Goal: Task Accomplishment & Management: Manage account settings

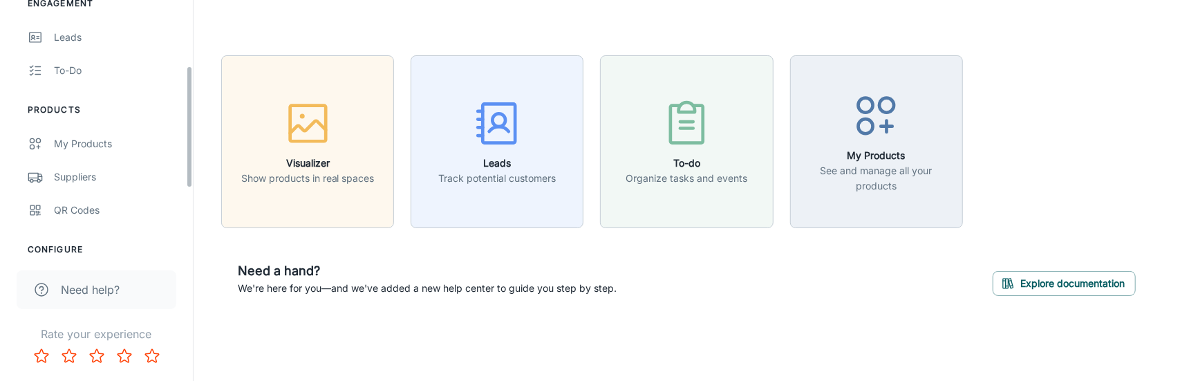
scroll to position [131, 0]
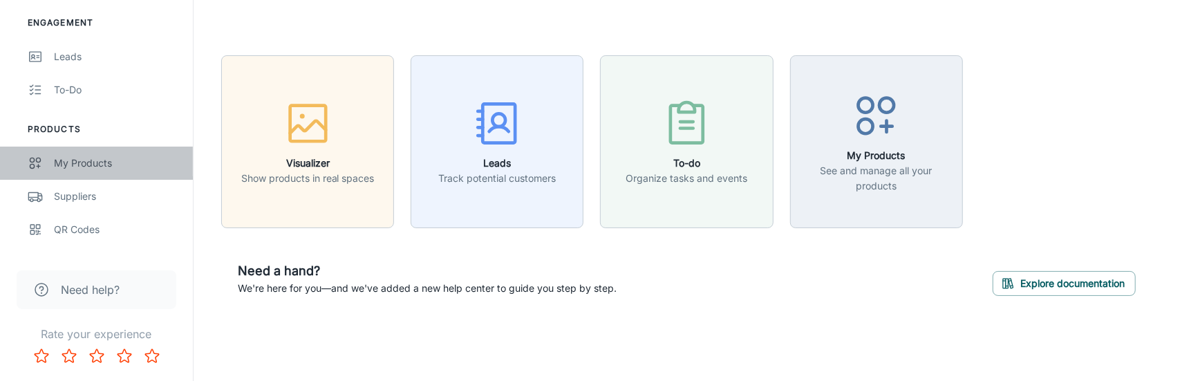
click at [110, 158] on div "My Products" at bounding box center [116, 163] width 125 height 15
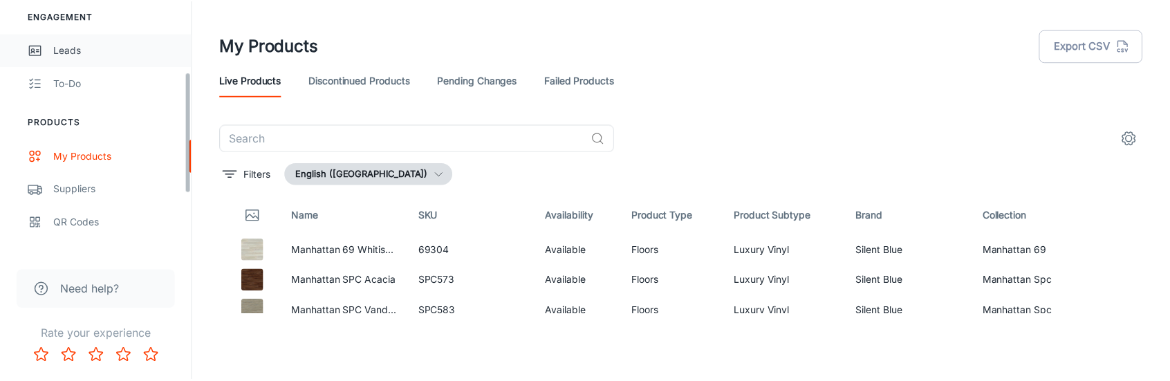
scroll to position [207, 0]
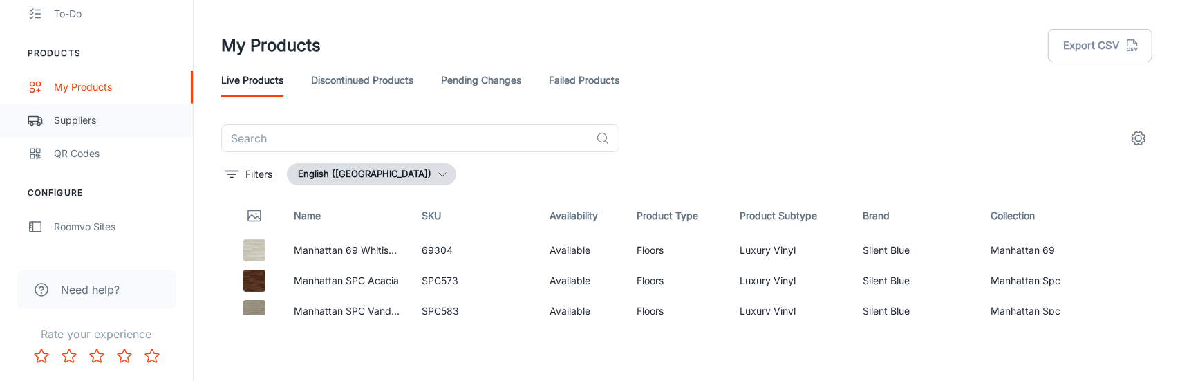
click at [89, 122] on div "Suppliers" at bounding box center [116, 120] width 125 height 15
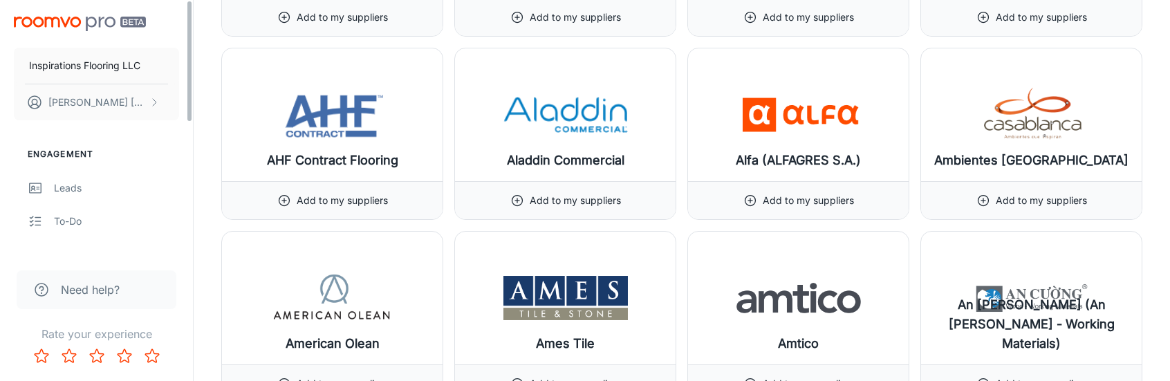
scroll to position [714, 0]
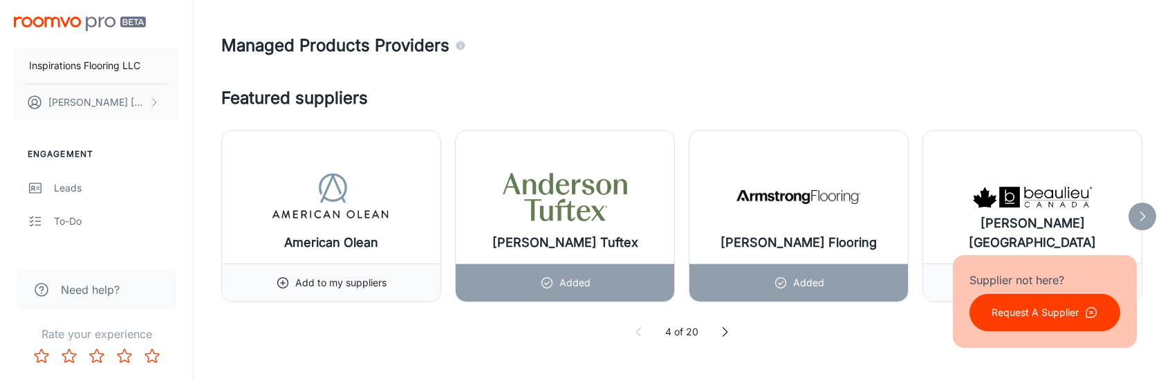
click at [723, 330] on icon at bounding box center [725, 332] width 14 height 14
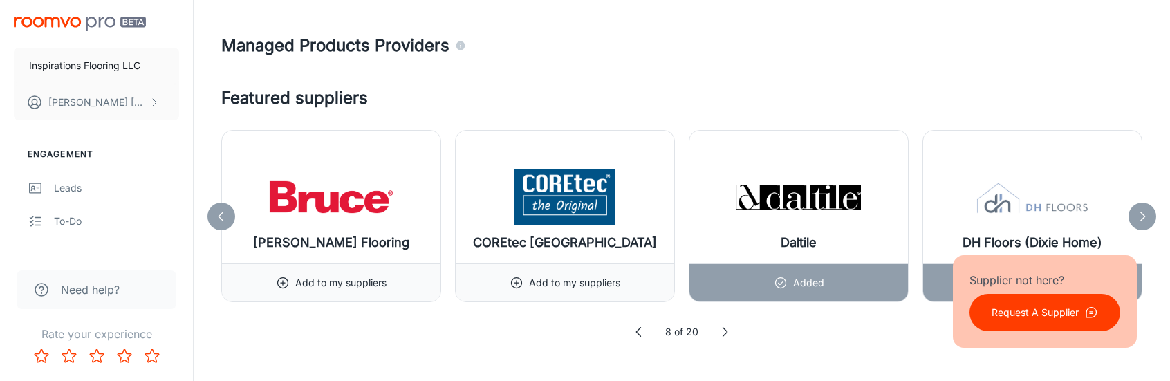
click at [723, 330] on icon at bounding box center [725, 332] width 14 height 14
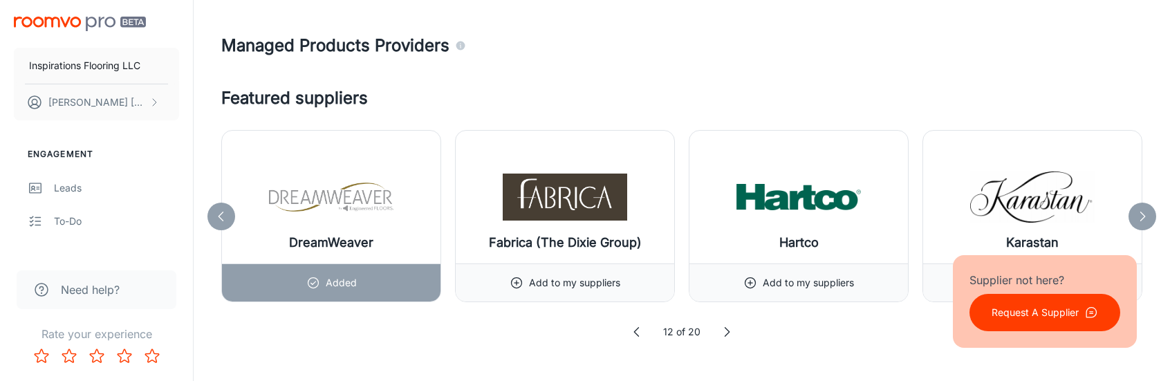
click at [723, 330] on icon at bounding box center [727, 332] width 14 height 14
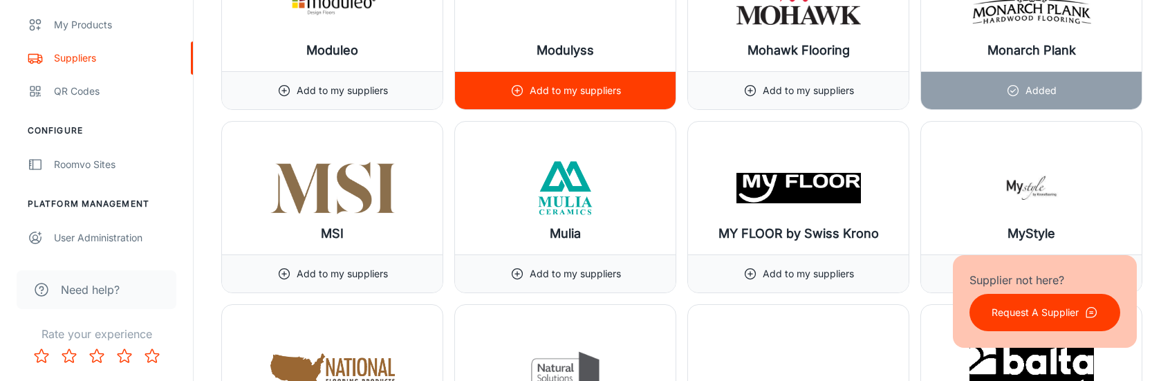
scroll to position [11640, 0]
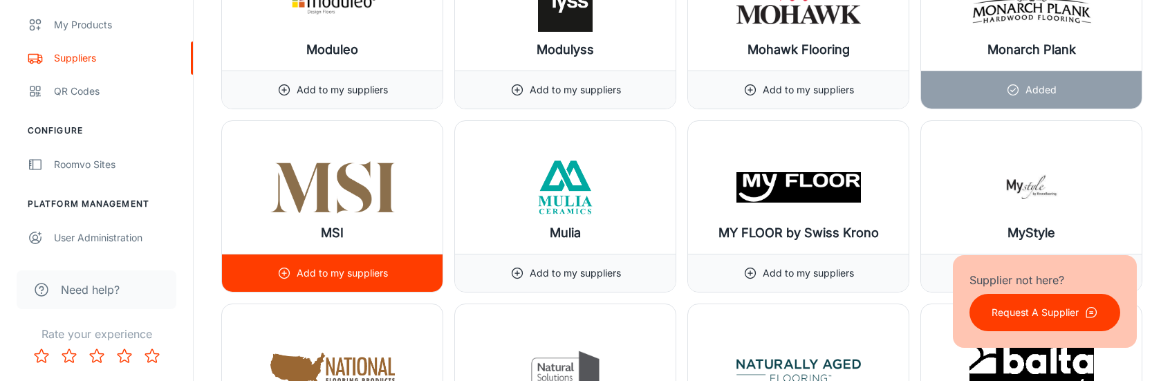
click at [351, 160] on img at bounding box center [332, 187] width 124 height 55
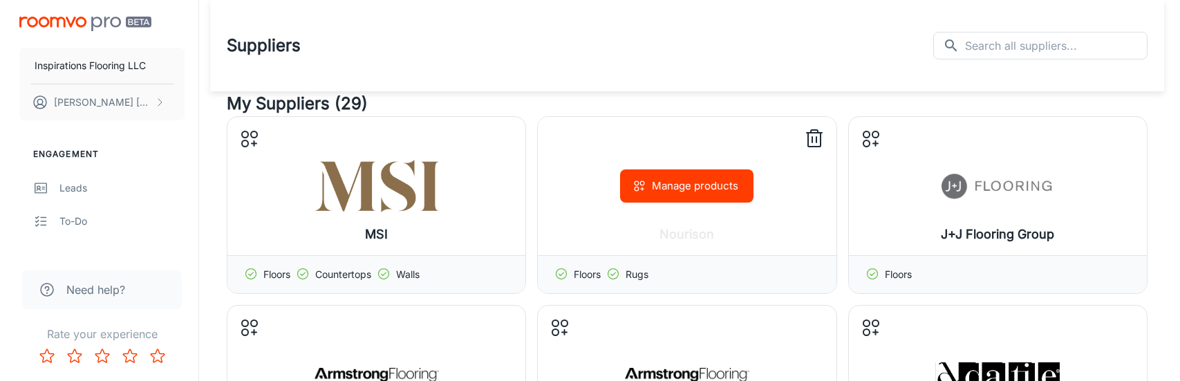
scroll to position [69, 0]
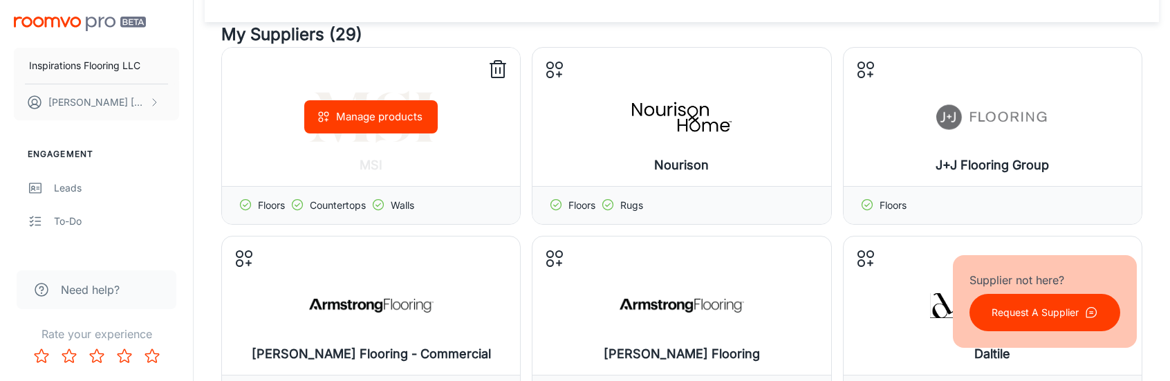
click at [393, 165] on div "Manage products" at bounding box center [371, 117] width 298 height 138
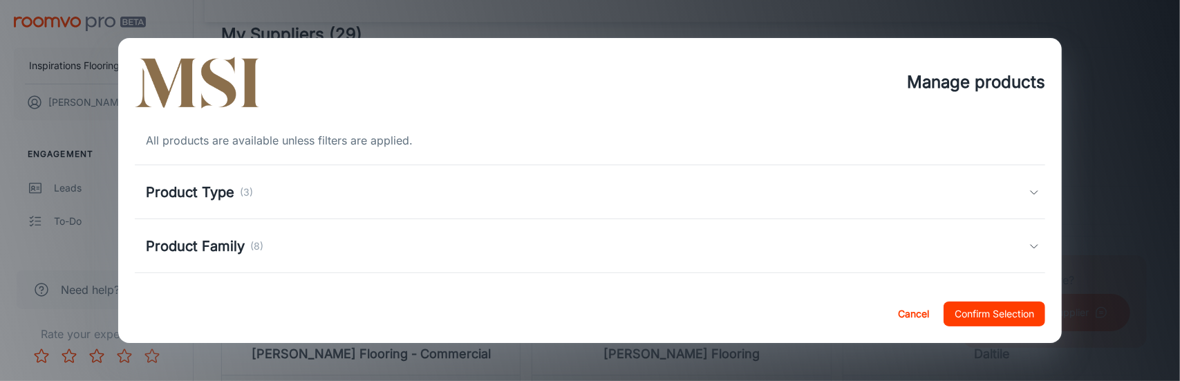
click at [256, 190] on div "Product Type (3)" at bounding box center [588, 192] width 884 height 21
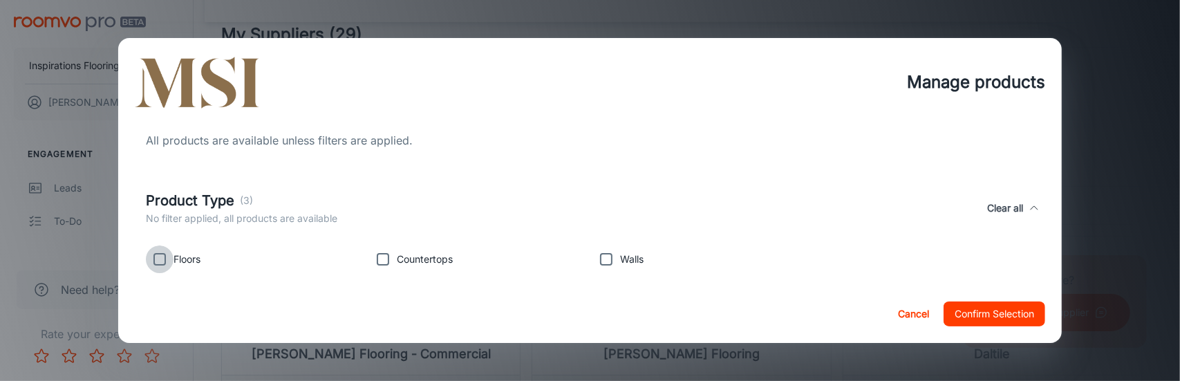
click at [163, 263] on input "checkbox" at bounding box center [160, 259] width 28 height 28
checkbox input "true"
click at [609, 263] on input "checkbox" at bounding box center [607, 259] width 28 height 28
checkbox input "true"
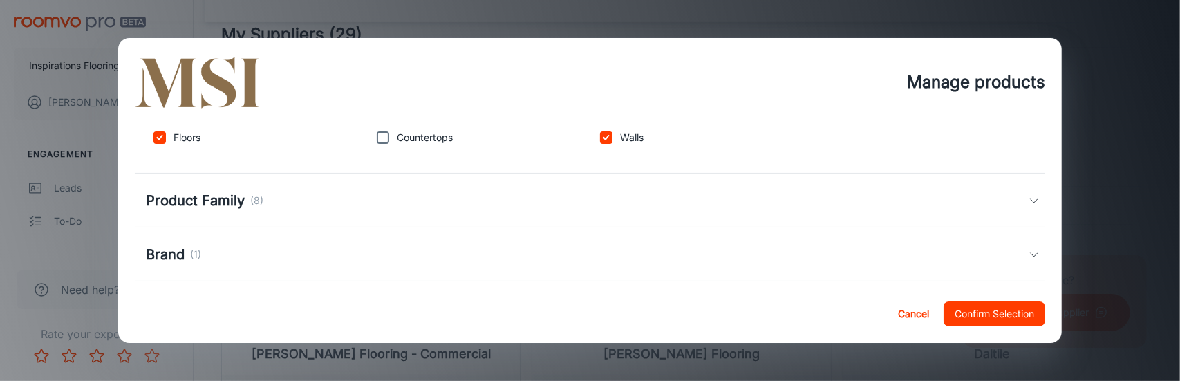
scroll to position [138, 0]
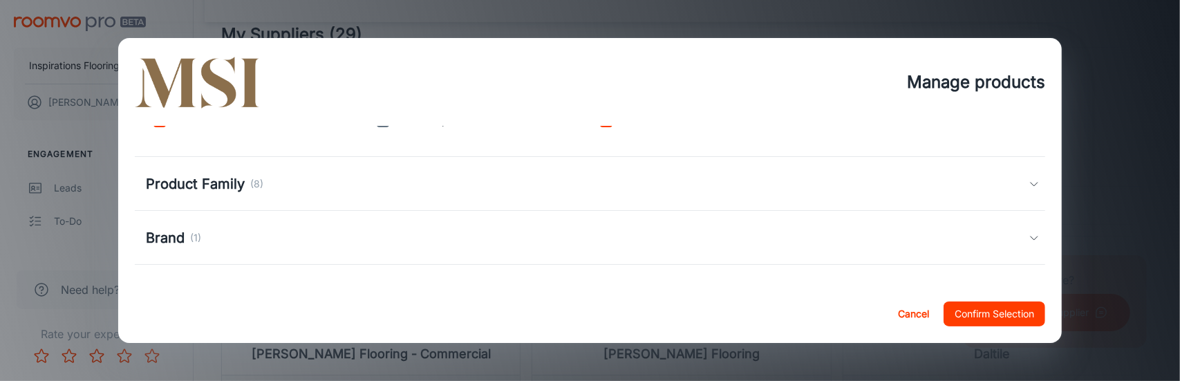
click at [732, 185] on div "Product Family (8)" at bounding box center [588, 184] width 884 height 21
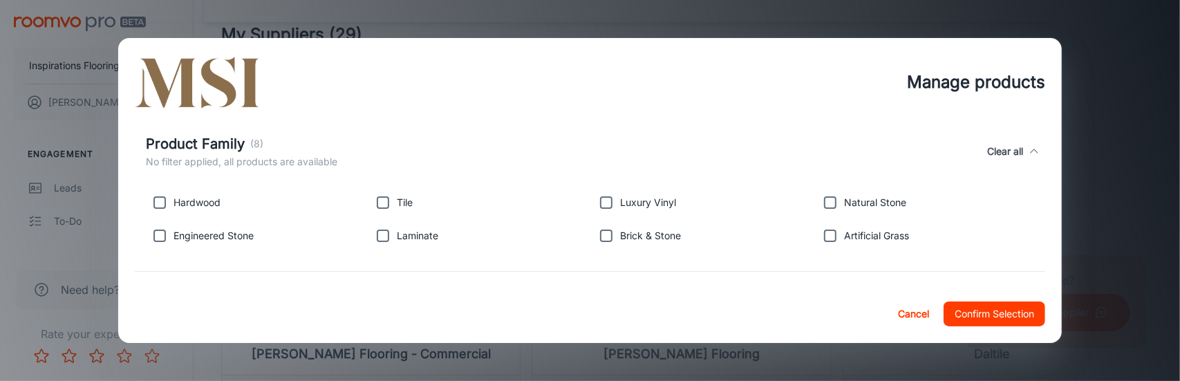
scroll to position [207, 0]
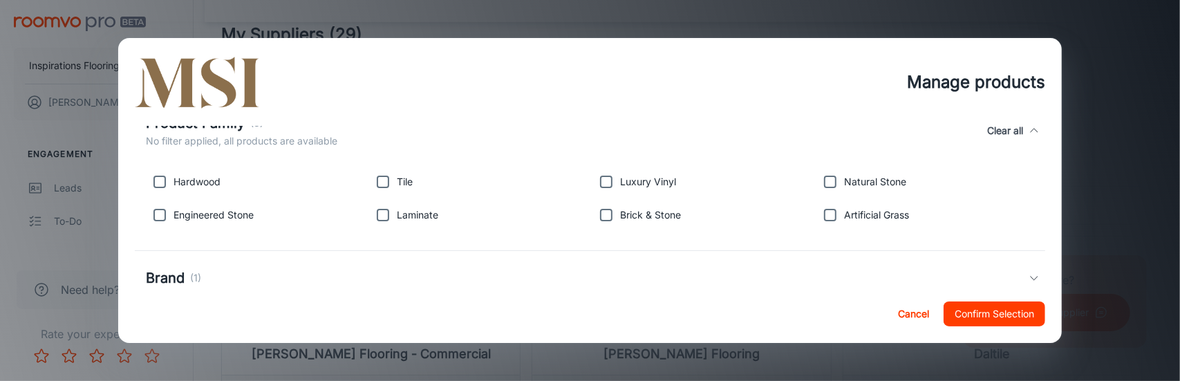
click at [380, 180] on input "checkbox" at bounding box center [383, 182] width 28 height 28
checkbox input "true"
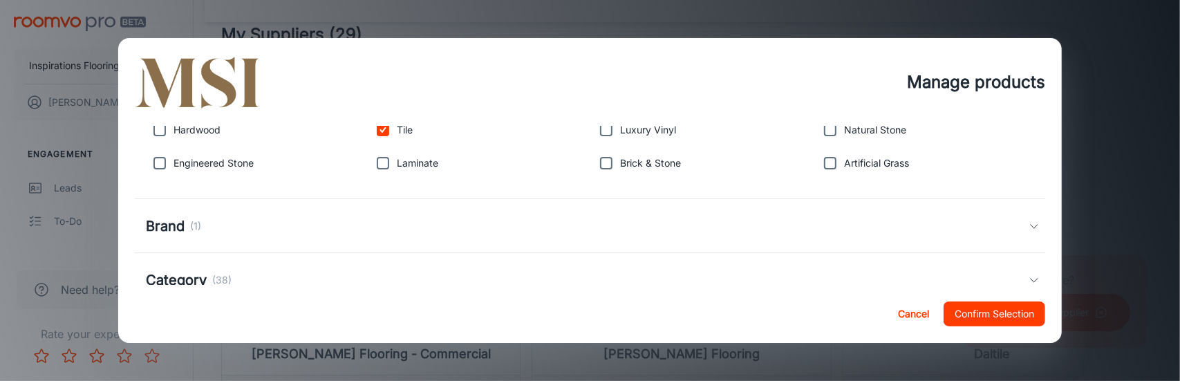
scroll to position [277, 0]
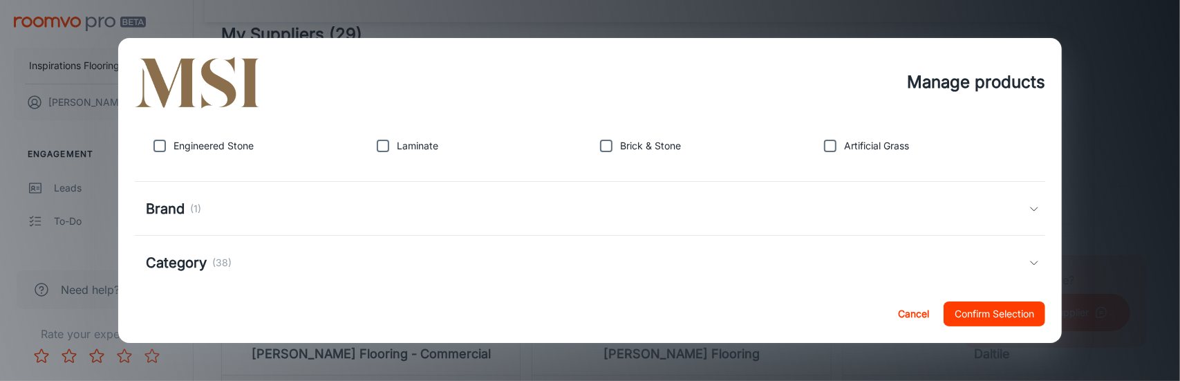
click at [494, 204] on div "Brand (1)" at bounding box center [588, 208] width 884 height 21
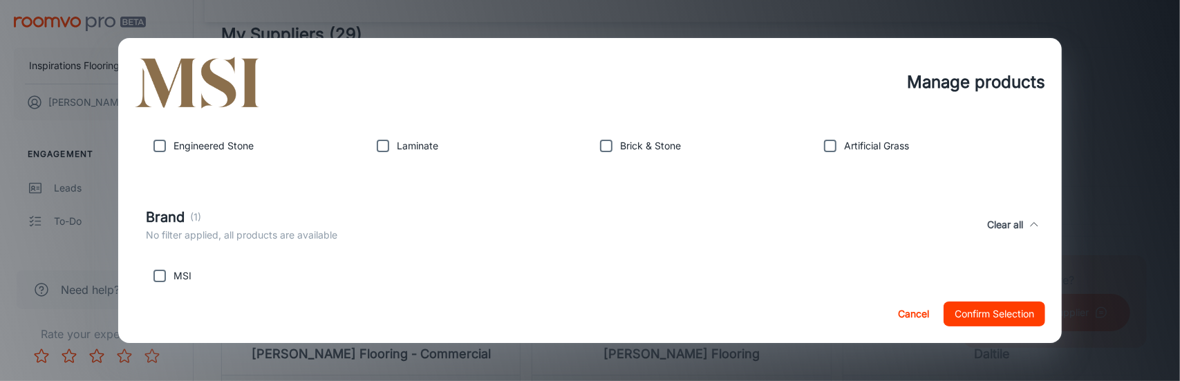
scroll to position [346, 0]
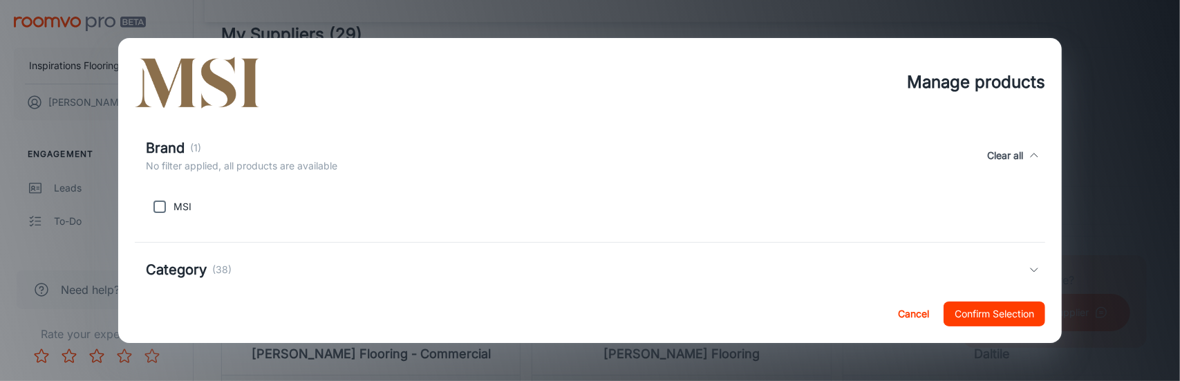
click at [162, 208] on input "checkbox" at bounding box center [160, 207] width 28 height 28
checkbox input "true"
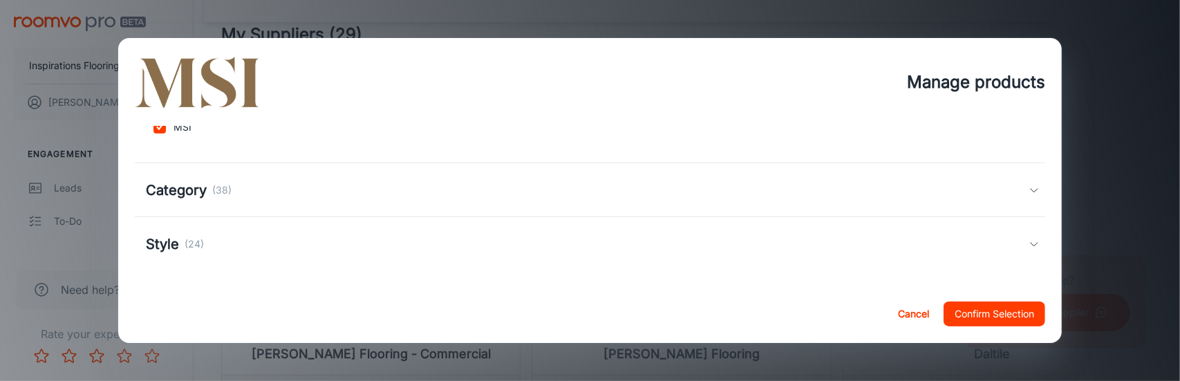
scroll to position [427, 0]
click at [416, 189] on div "Category (38)" at bounding box center [588, 188] width 884 height 21
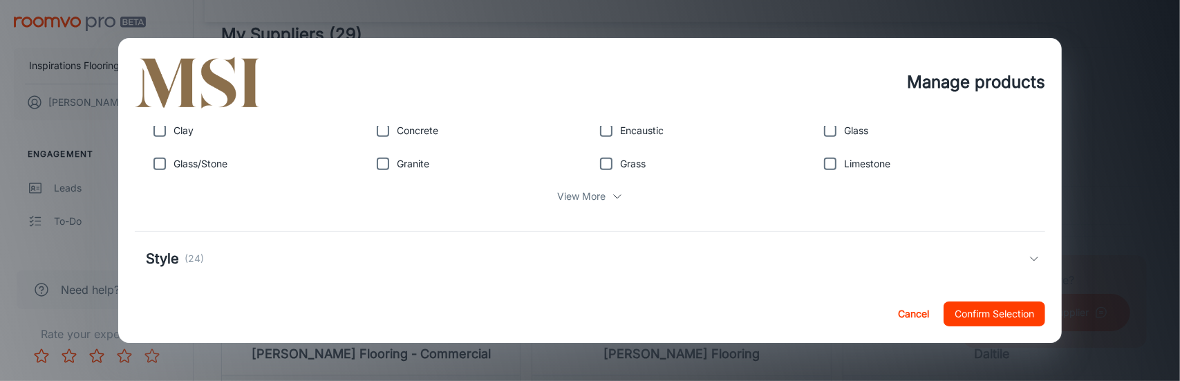
scroll to position [602, 0]
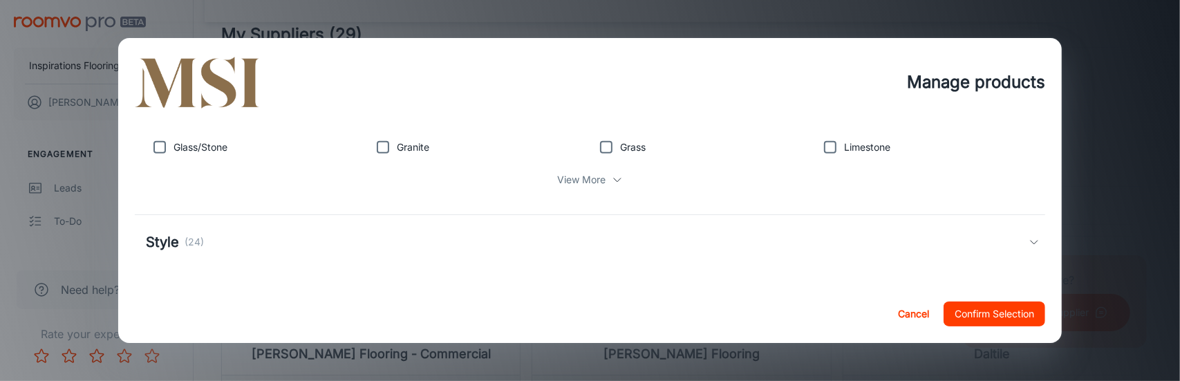
click at [408, 245] on div "Style (24)" at bounding box center [588, 242] width 884 height 21
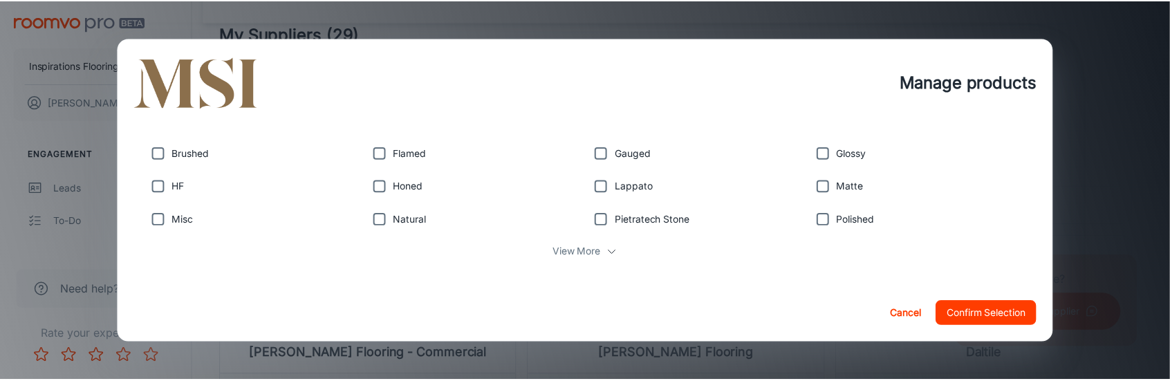
scroll to position [765, 0]
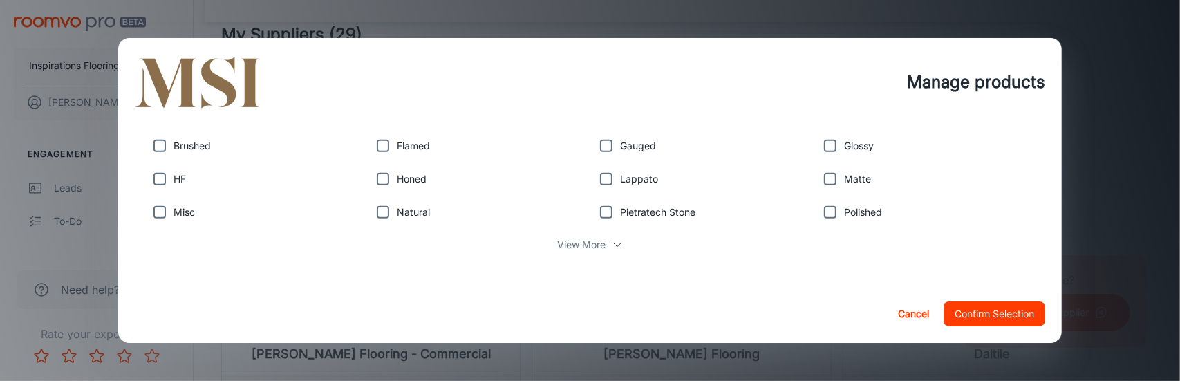
drag, startPoint x: 911, startPoint y: 308, endPoint x: 596, endPoint y: 213, distance: 329.3
click at [911, 308] on button "Cancel" at bounding box center [913, 313] width 44 height 25
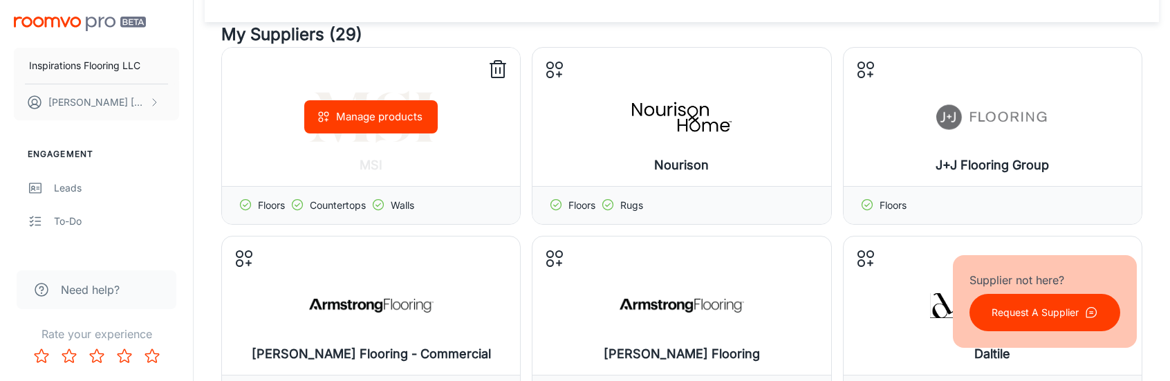
click at [492, 65] on icon at bounding box center [498, 71] width 12 height 14
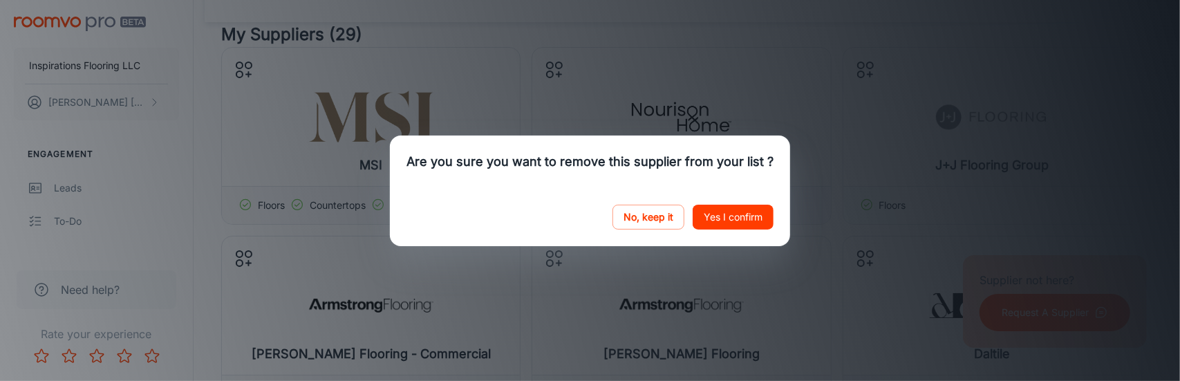
click at [716, 219] on button "Yes I confirm" at bounding box center [733, 217] width 81 height 25
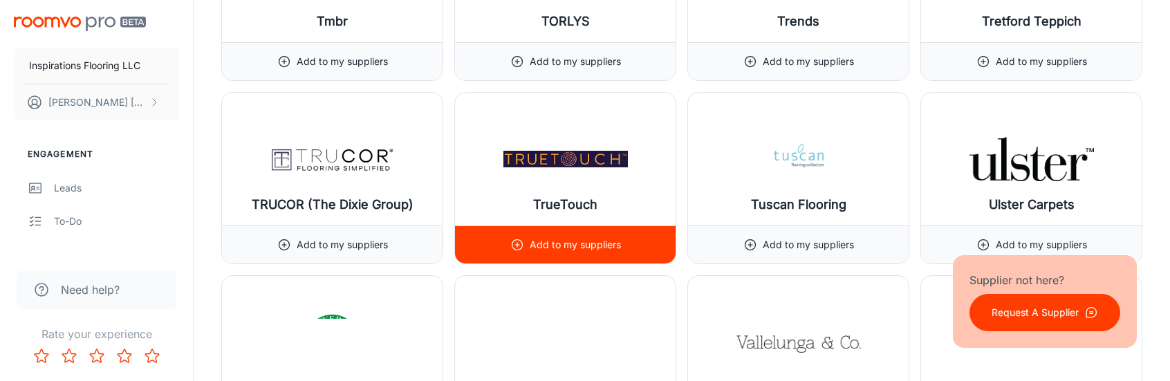
scroll to position [15905, 0]
